Goal: Information Seeking & Learning: Learn about a topic

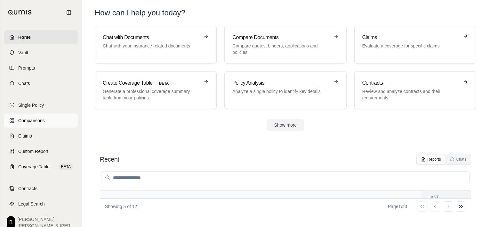
click at [38, 120] on span "Comparisons" at bounding box center [31, 120] width 26 height 6
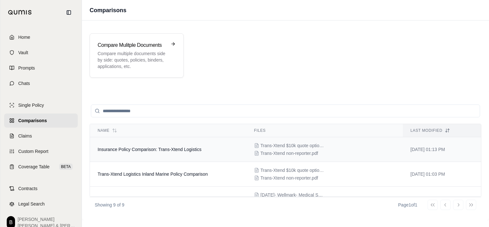
scroll to position [32, 0]
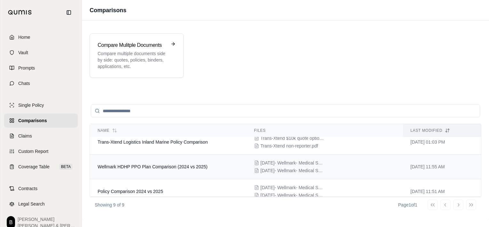
click at [170, 169] on td "Wellmark HDHP PPO Plan Comparison (2024 vs 2025)" at bounding box center [168, 166] width 157 height 25
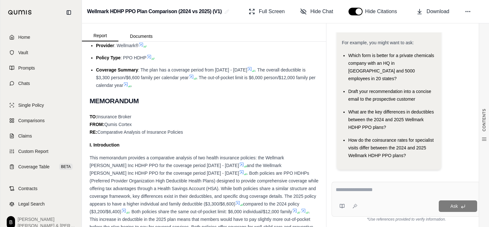
scroll to position [288, 0]
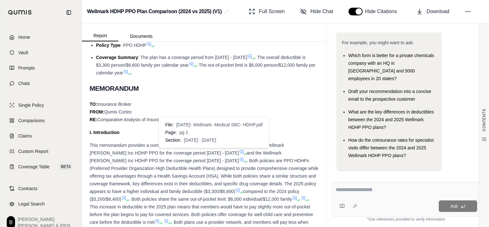
click at [244, 154] on icon at bounding box center [246, 154] width 4 height 4
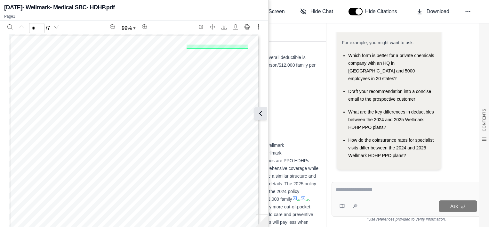
click at [263, 116] on icon at bounding box center [261, 113] width 8 height 8
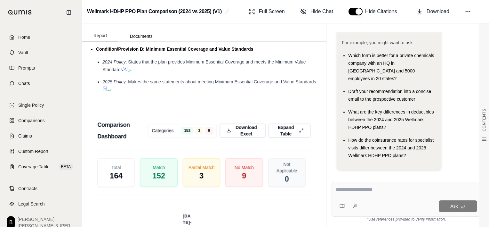
scroll to position [1056, 0]
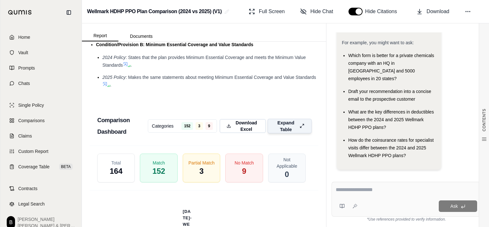
click at [281, 133] on span "Expand Table" at bounding box center [286, 125] width 22 height 13
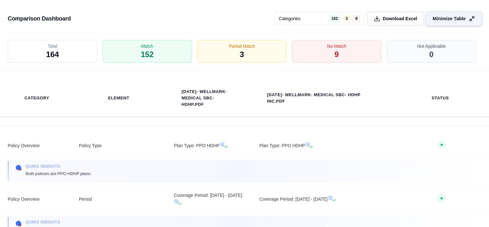
scroll to position [939, 0]
click at [354, 53] on div "No Match 9" at bounding box center [337, 52] width 94 height 24
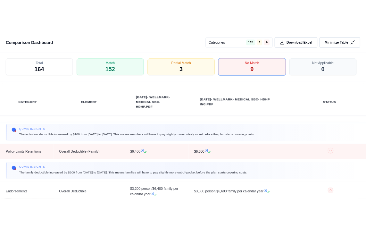
scroll to position [96, 0]
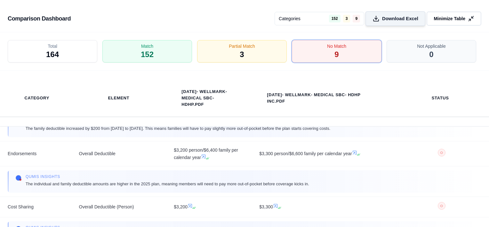
click at [406, 22] on button "Download Excel" at bounding box center [396, 18] width 60 height 15
click at [454, 16] on span "Minimize Table" at bounding box center [449, 18] width 33 height 7
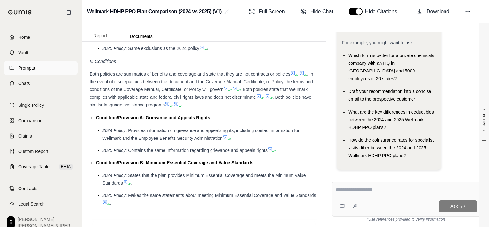
scroll to position [811, 0]
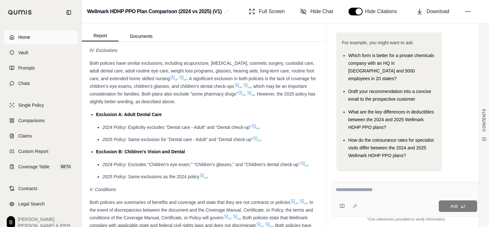
click at [52, 41] on link "Home" at bounding box center [41, 37] width 74 height 14
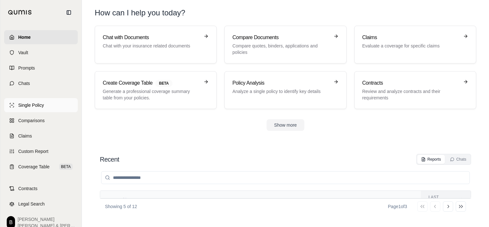
click at [42, 105] on span "Single Policy" at bounding box center [31, 105] width 26 height 6
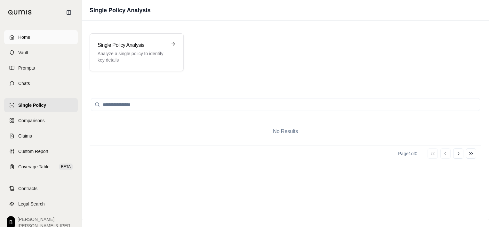
click at [24, 36] on span "Home" at bounding box center [24, 37] width 12 height 6
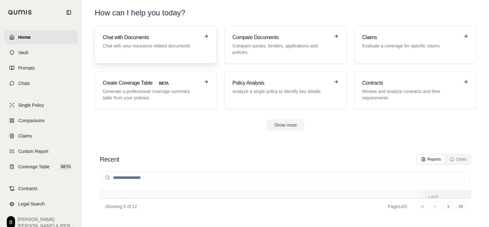
click at [147, 50] on div "Chat with Documents Chat with your insurance related documents" at bounding box center [156, 45] width 106 height 22
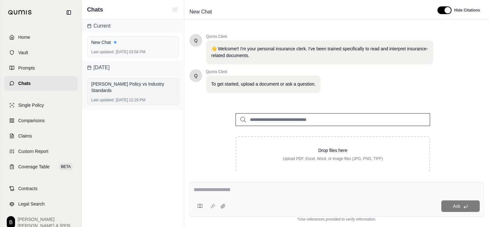
click at [140, 97] on div "Last updated: [DATE] 12:29 PM" at bounding box center [133, 99] width 84 height 5
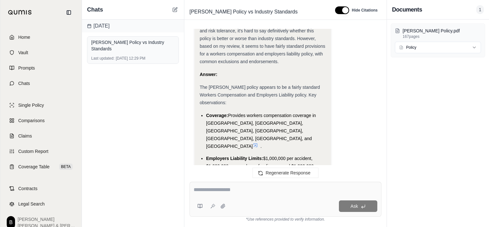
scroll to position [736, 0]
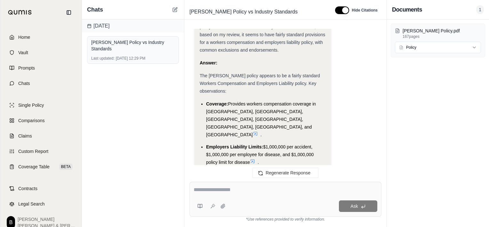
click at [254, 158] on icon at bounding box center [252, 160] width 5 height 5
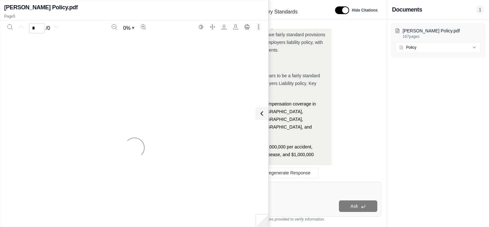
scroll to position [2589, 0]
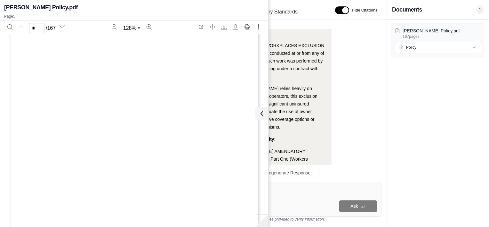
type input "*"
click at [261, 115] on icon at bounding box center [261, 113] width 8 height 8
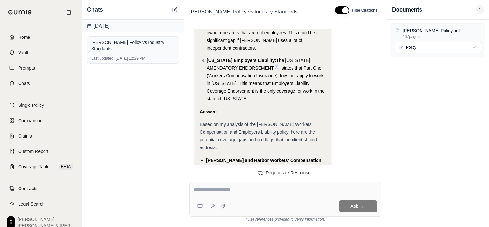
scroll to position [2205, 0]
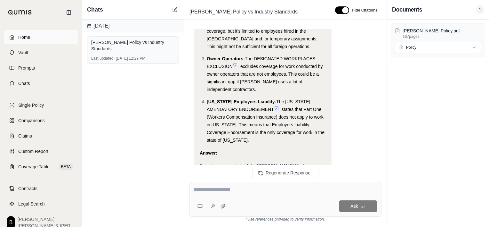
click at [23, 36] on span "Home" at bounding box center [24, 37] width 12 height 6
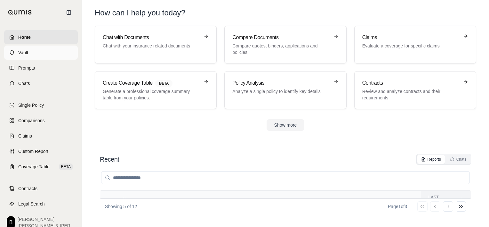
click at [25, 51] on span "Vault" at bounding box center [23, 52] width 10 height 6
